Goal: Task Accomplishment & Management: Use online tool/utility

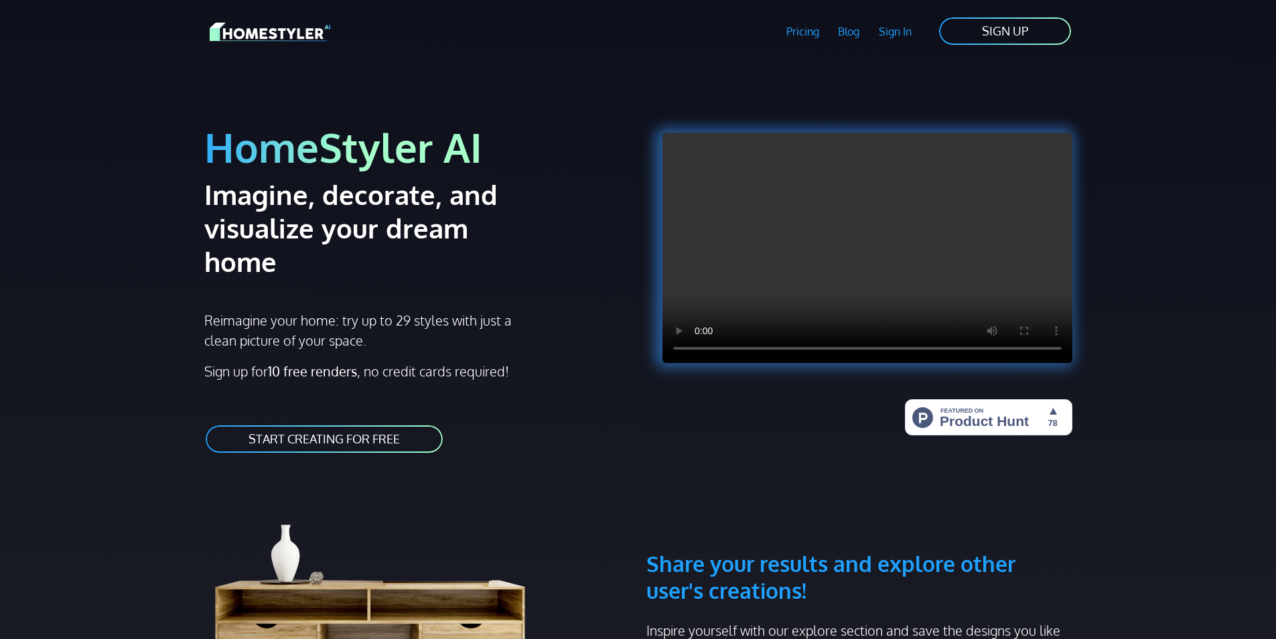
click at [1043, 20] on link "SIGN UP" at bounding box center [1005, 31] width 135 height 30
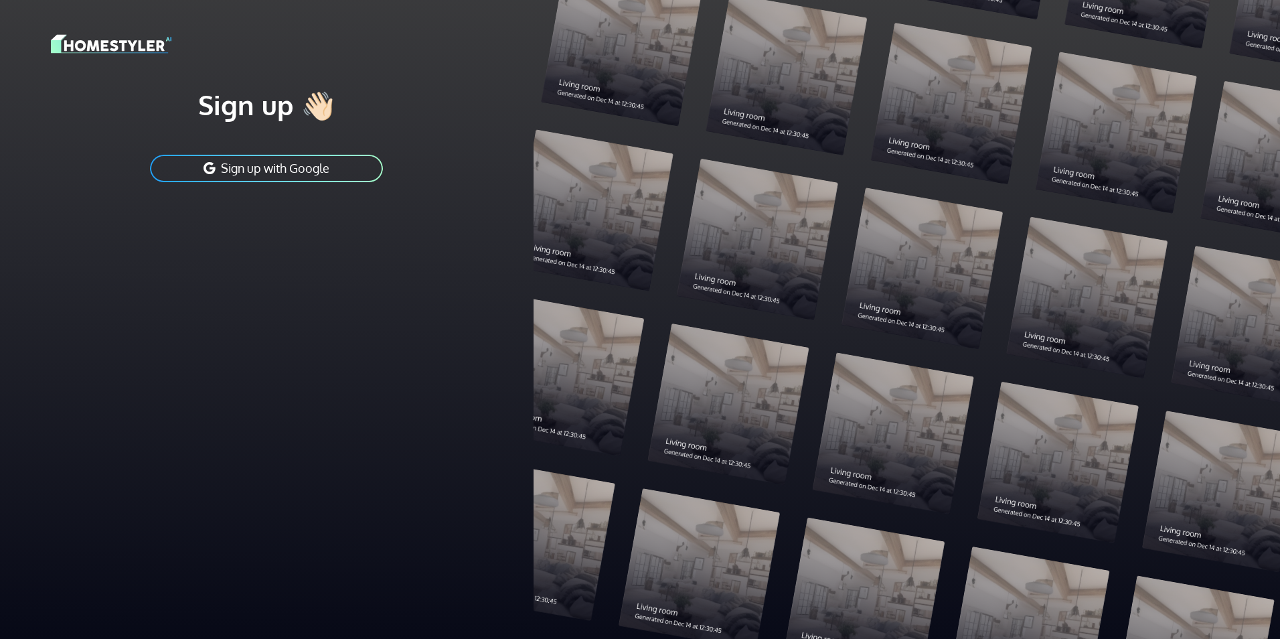
drag, startPoint x: 329, startPoint y: 167, endPoint x: 357, endPoint y: 164, distance: 28.3
click at [336, 179] on button "Sign up with Google" at bounding box center [267, 168] width 236 height 30
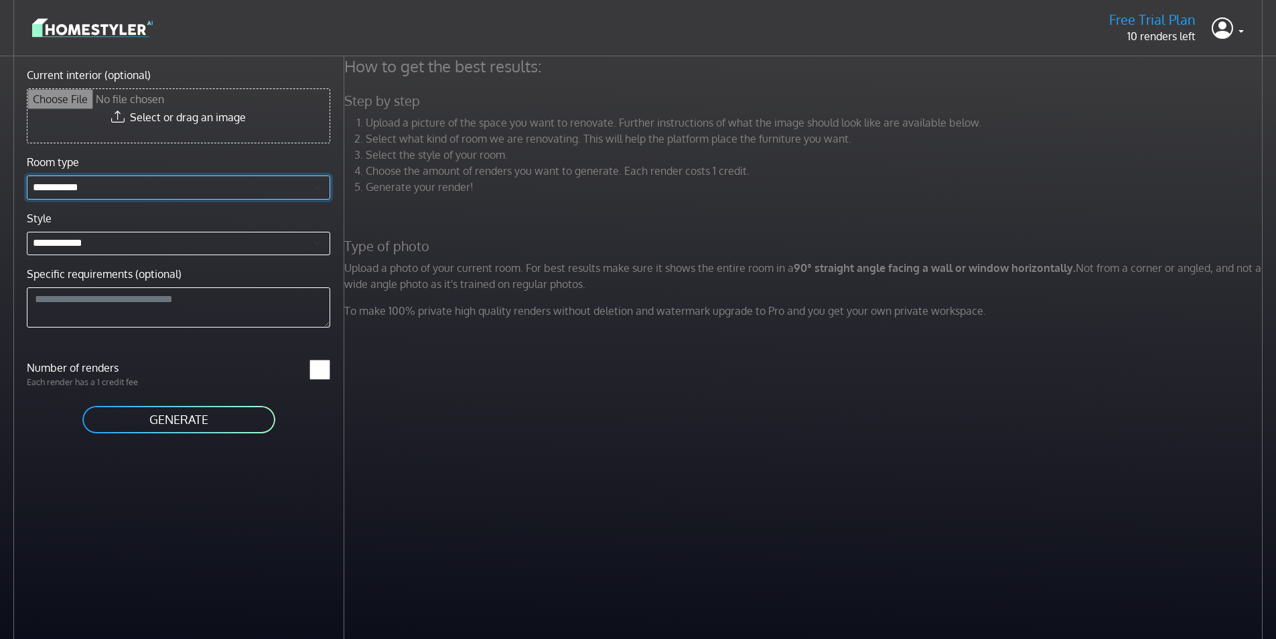
click at [106, 189] on select "**********" at bounding box center [178, 187] width 303 height 24
click at [139, 413] on button "GENERATE" at bounding box center [179, 419] width 196 height 30
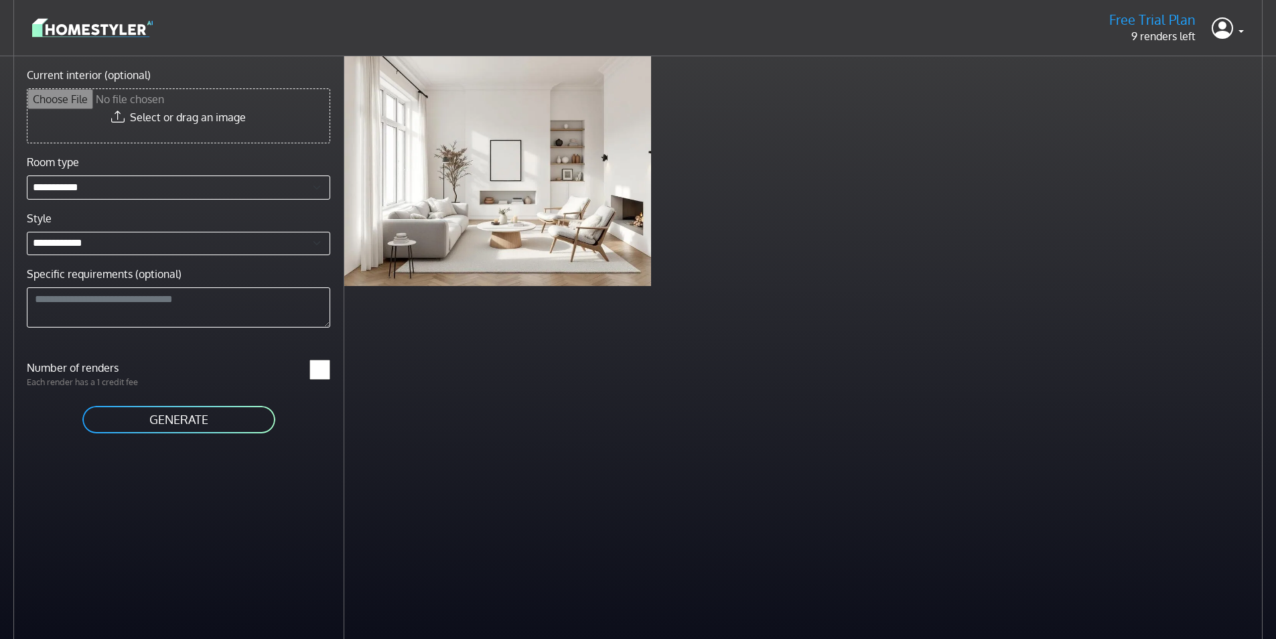
click at [239, 427] on button "GENERATE" at bounding box center [179, 419] width 196 height 30
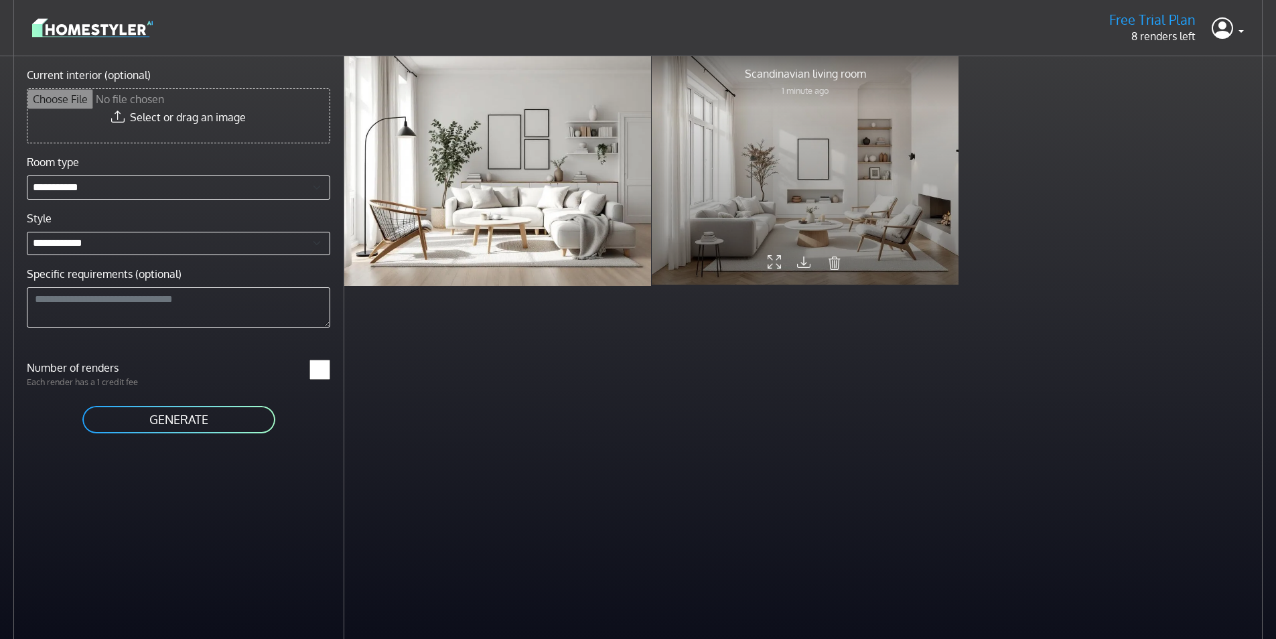
click at [731, 203] on div at bounding box center [805, 170] width 306 height 230
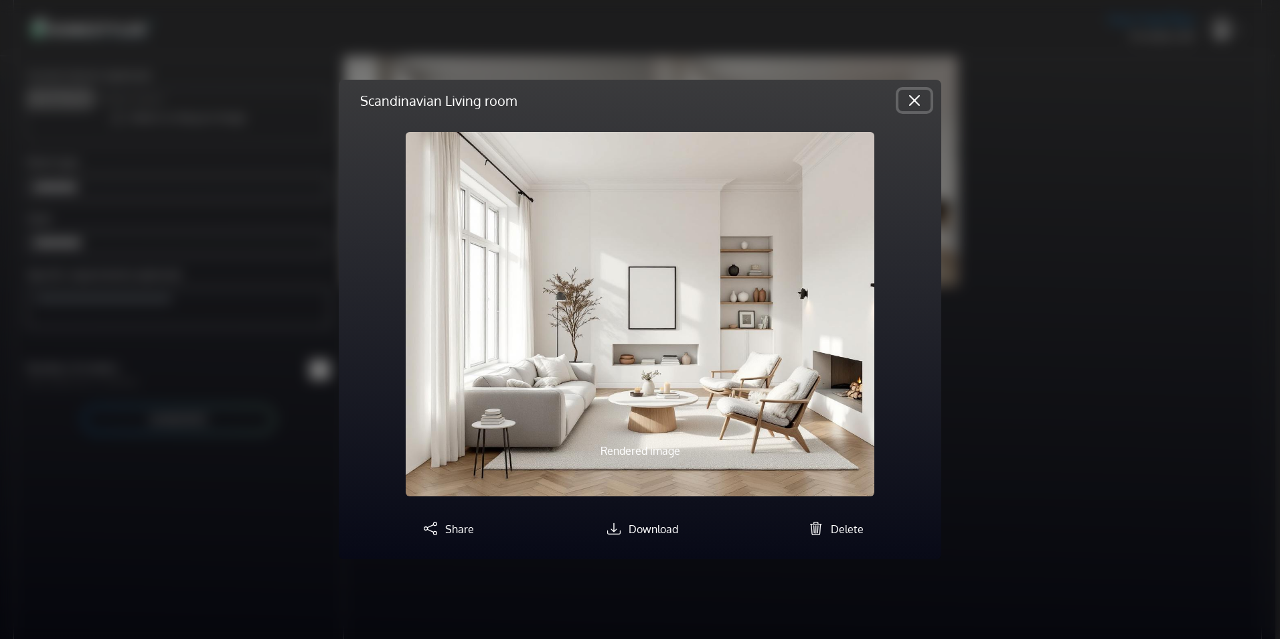
click at [909, 98] on button "Close" at bounding box center [915, 100] width 32 height 21
